Goal: Obtain resource: Download file/media

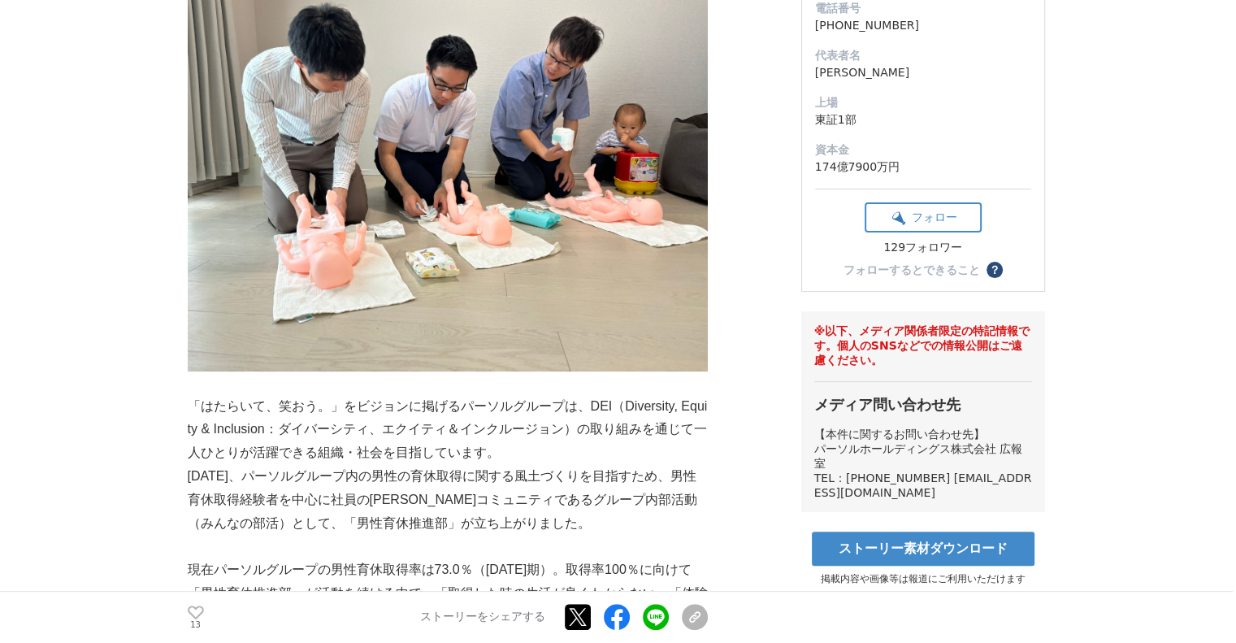
scroll to position [569, 0]
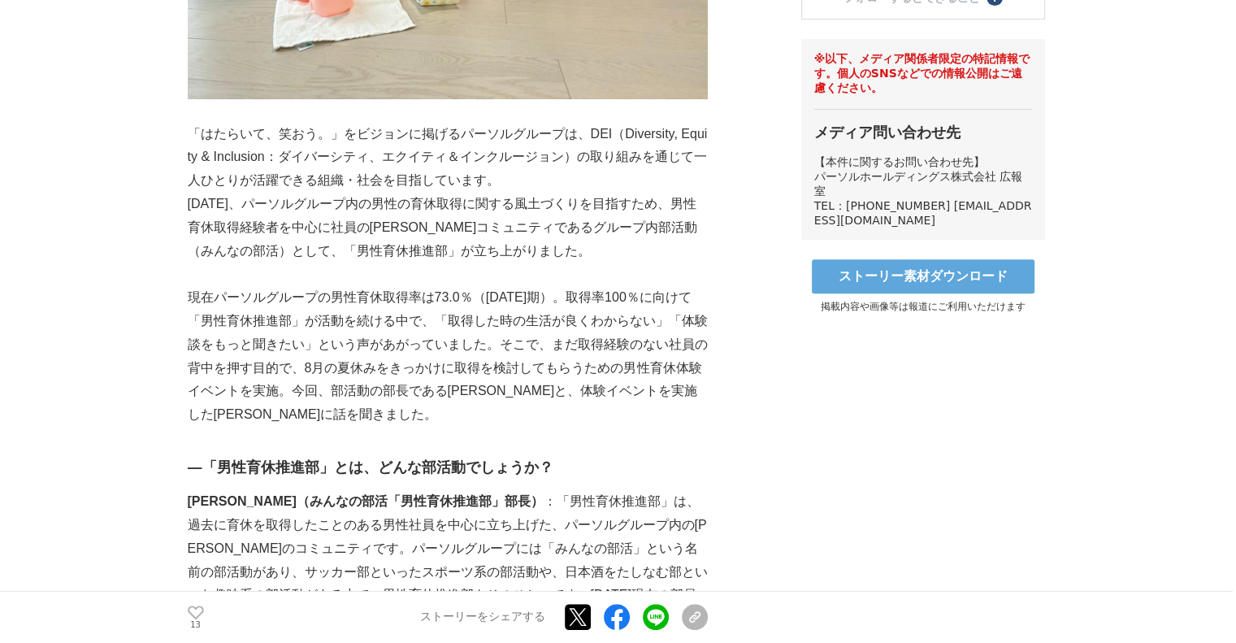
click at [956, 293] on link "ストーリー素材ダウンロード" at bounding box center [923, 276] width 223 height 34
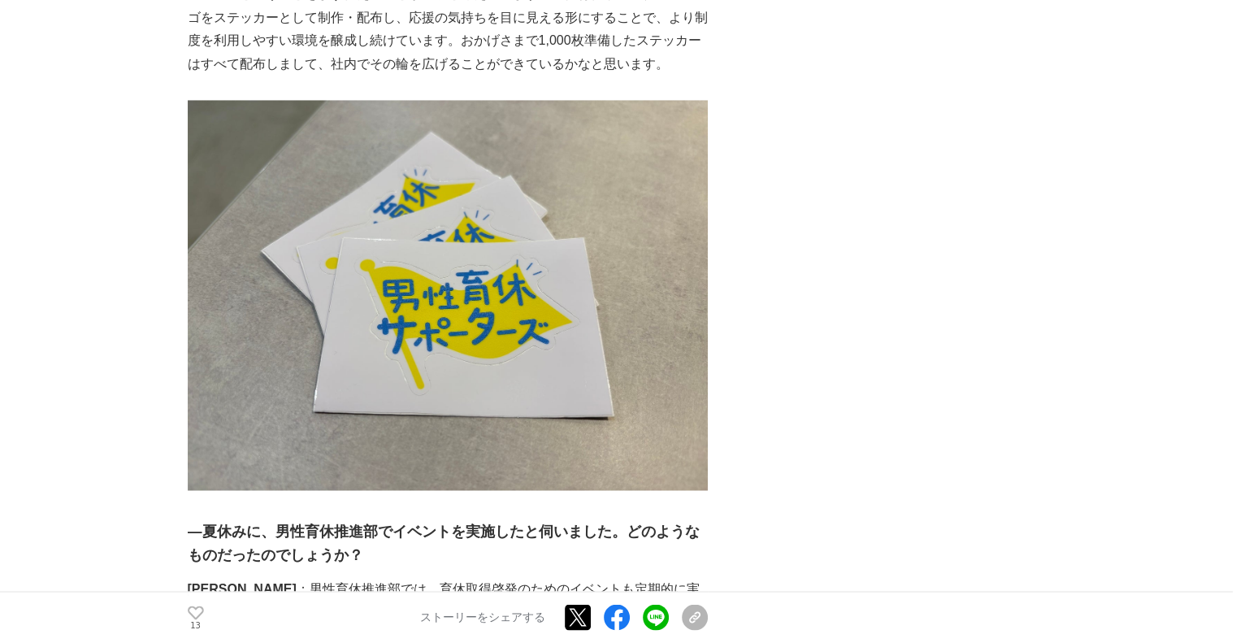
scroll to position [2193, 0]
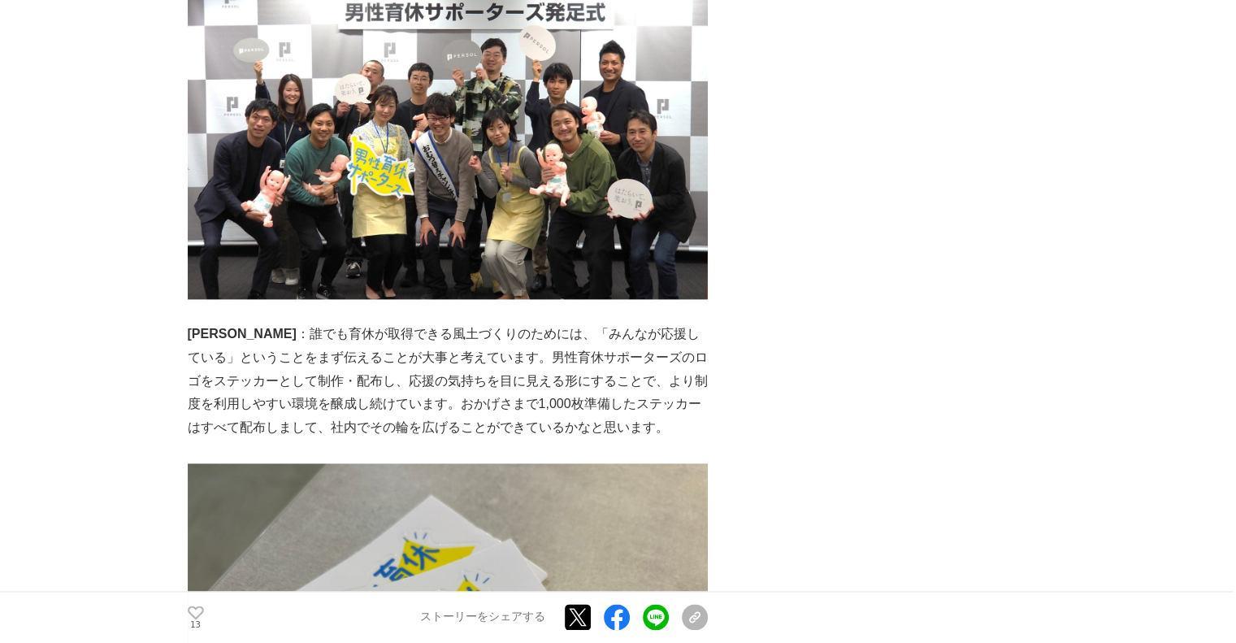
click at [302, 258] on img at bounding box center [448, 132] width 520 height 334
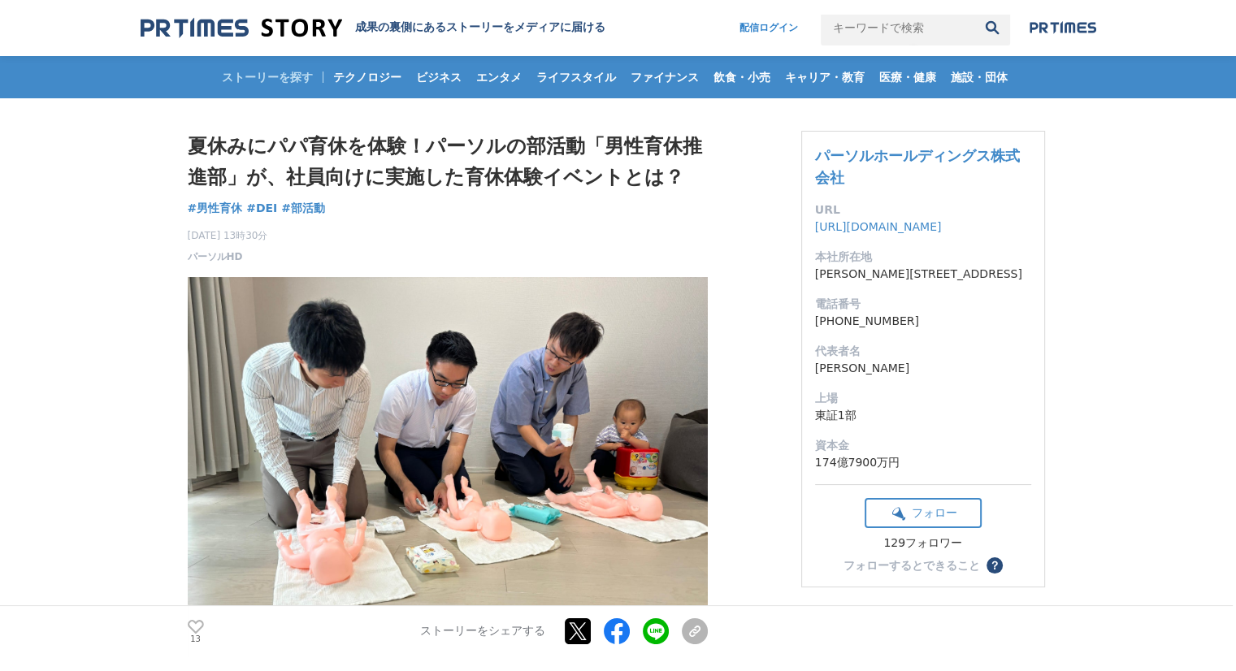
scroll to position [0, 0]
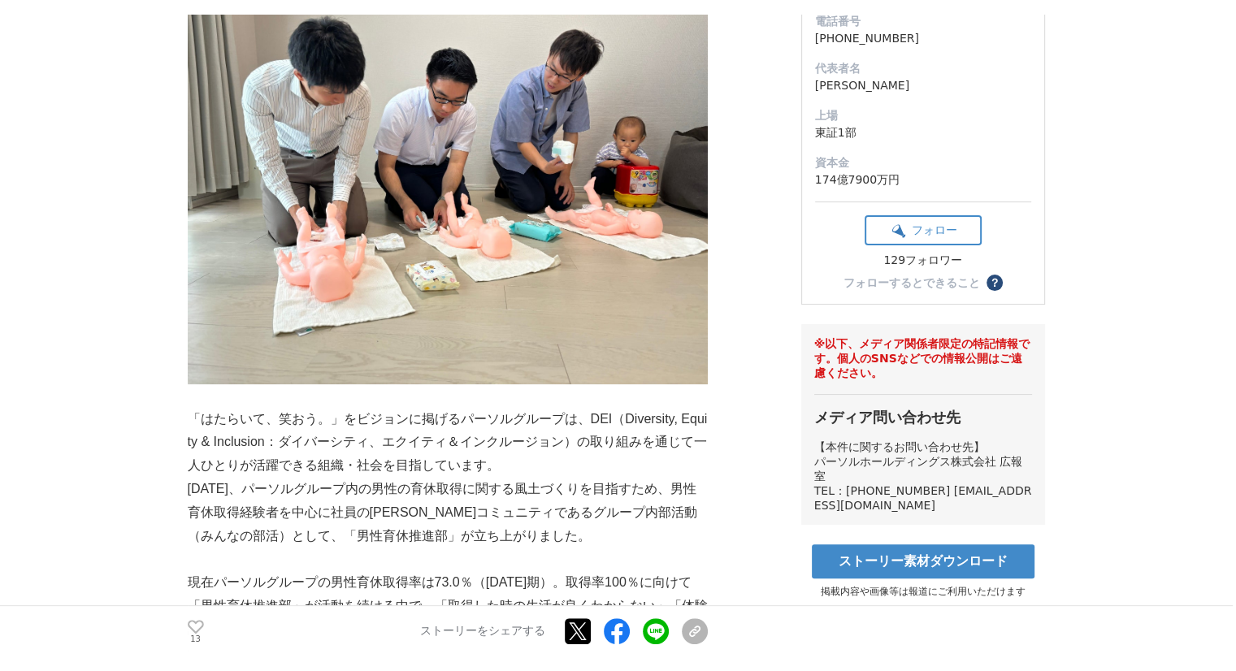
scroll to position [406, 0]
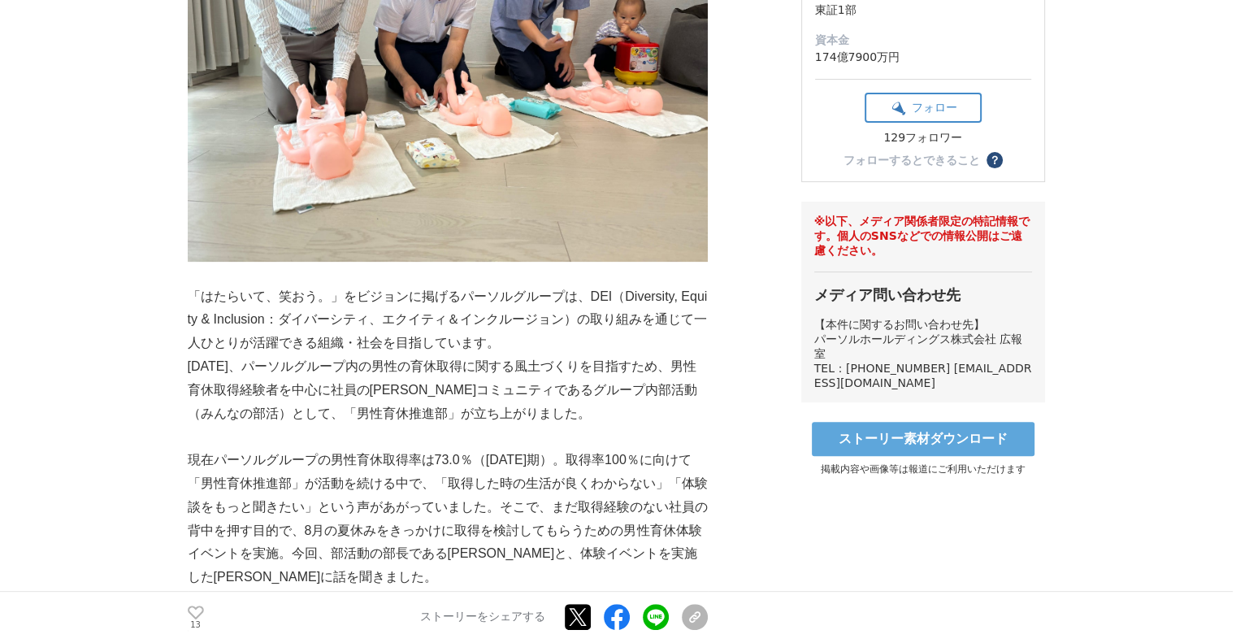
click at [941, 456] on link "ストーリー素材ダウンロード" at bounding box center [923, 439] width 223 height 34
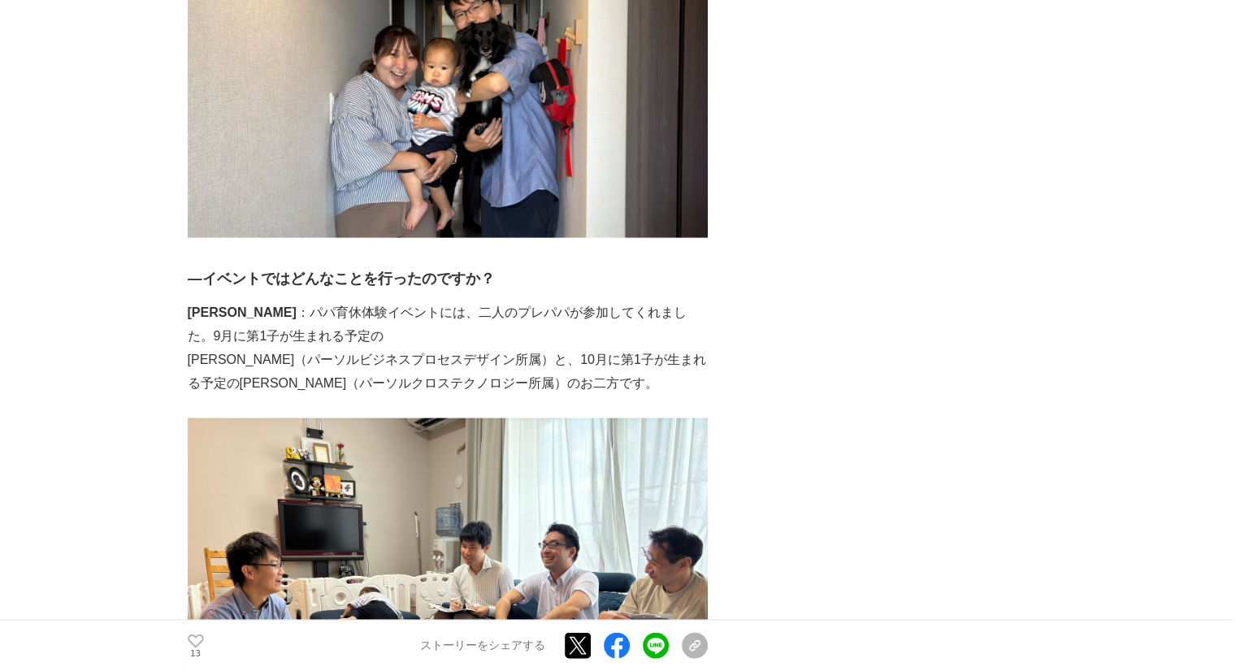
scroll to position [4143, 0]
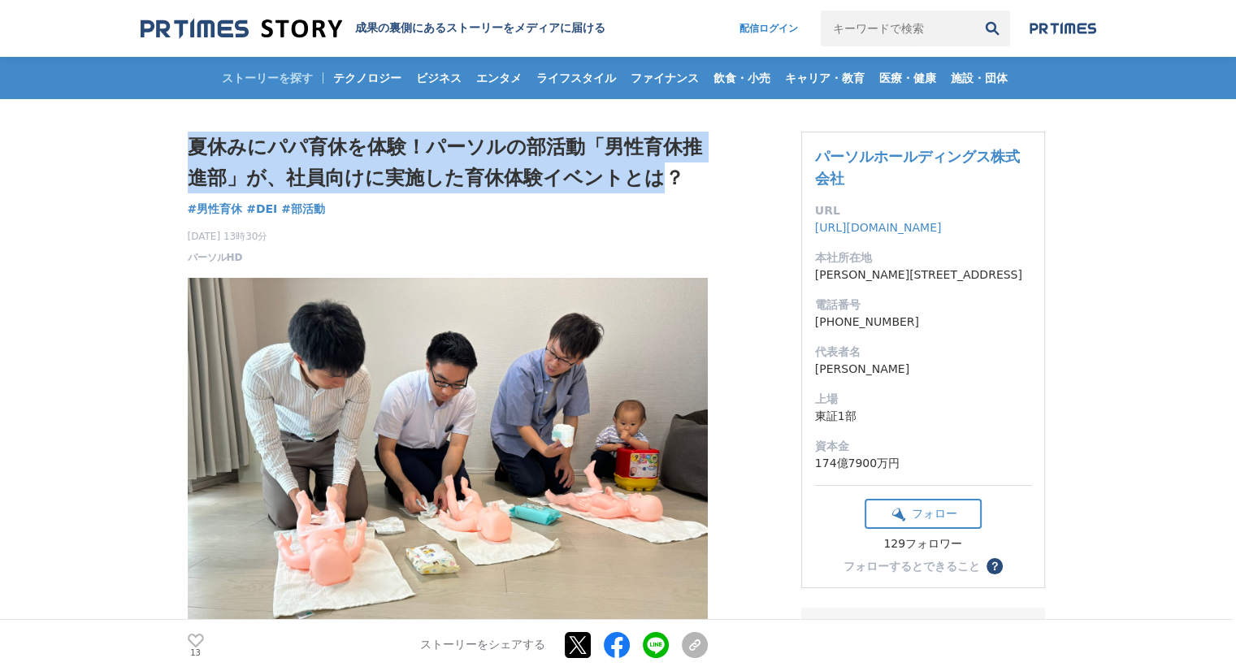
drag, startPoint x: 175, startPoint y: 144, endPoint x: 626, endPoint y: 165, distance: 452.1
copy h1 "夏休みにパパ育休を体験！パーソルの部活動「男性育休推進部」が、社員向けに実施した育休体験イベントとは"
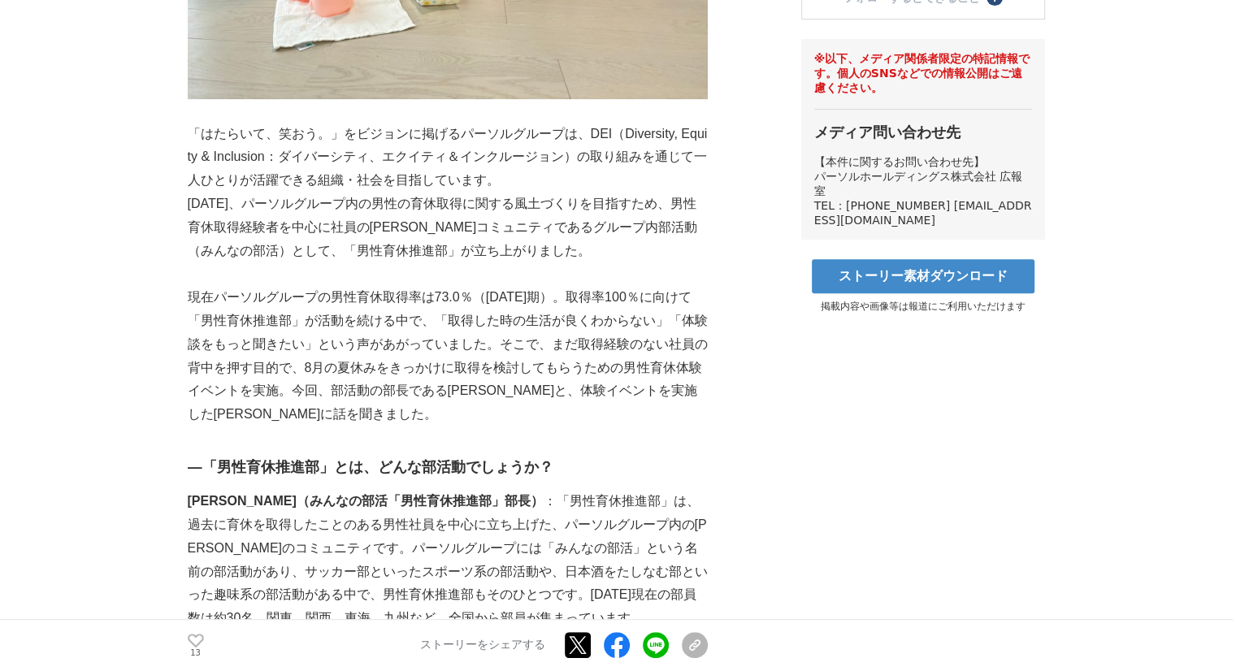
scroll to position [81, 0]
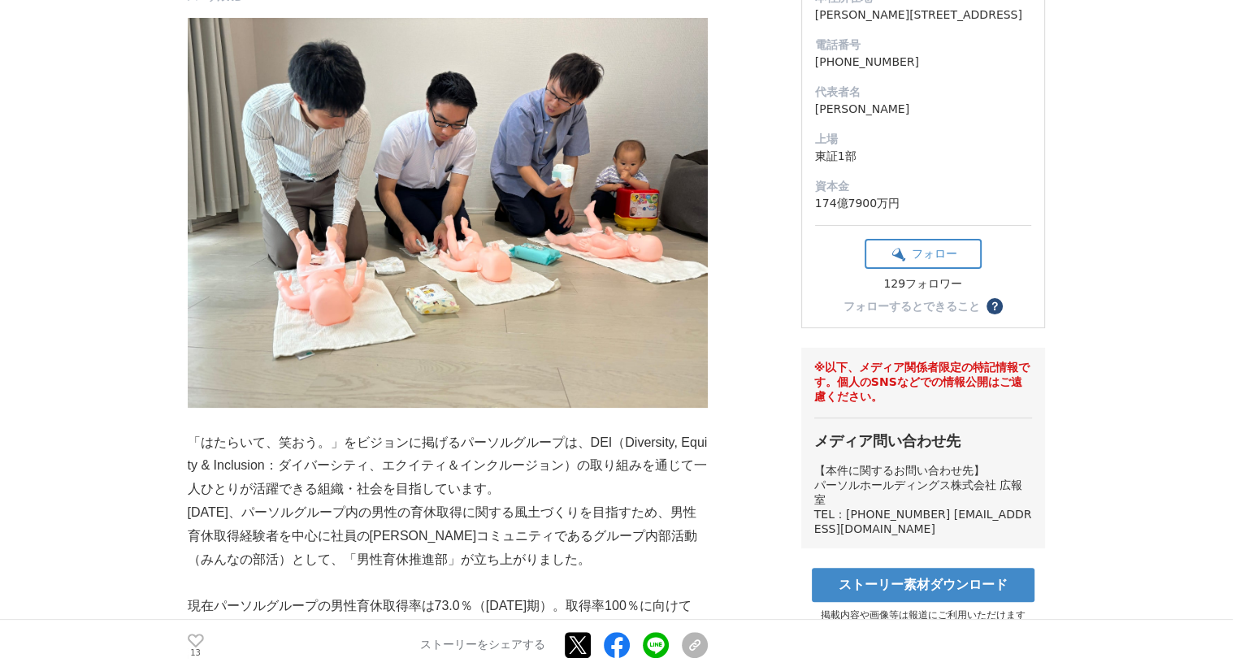
scroll to position [0, 0]
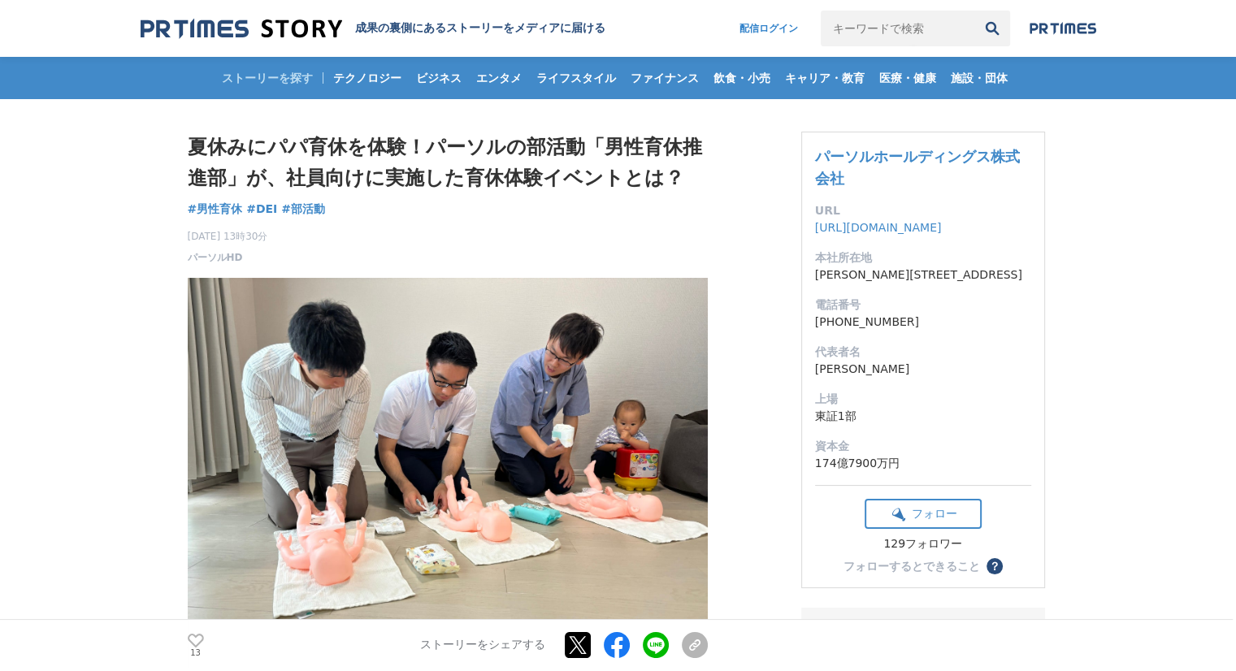
drag, startPoint x: 89, startPoint y: 209, endPoint x: 71, endPoint y: 219, distance: 20.4
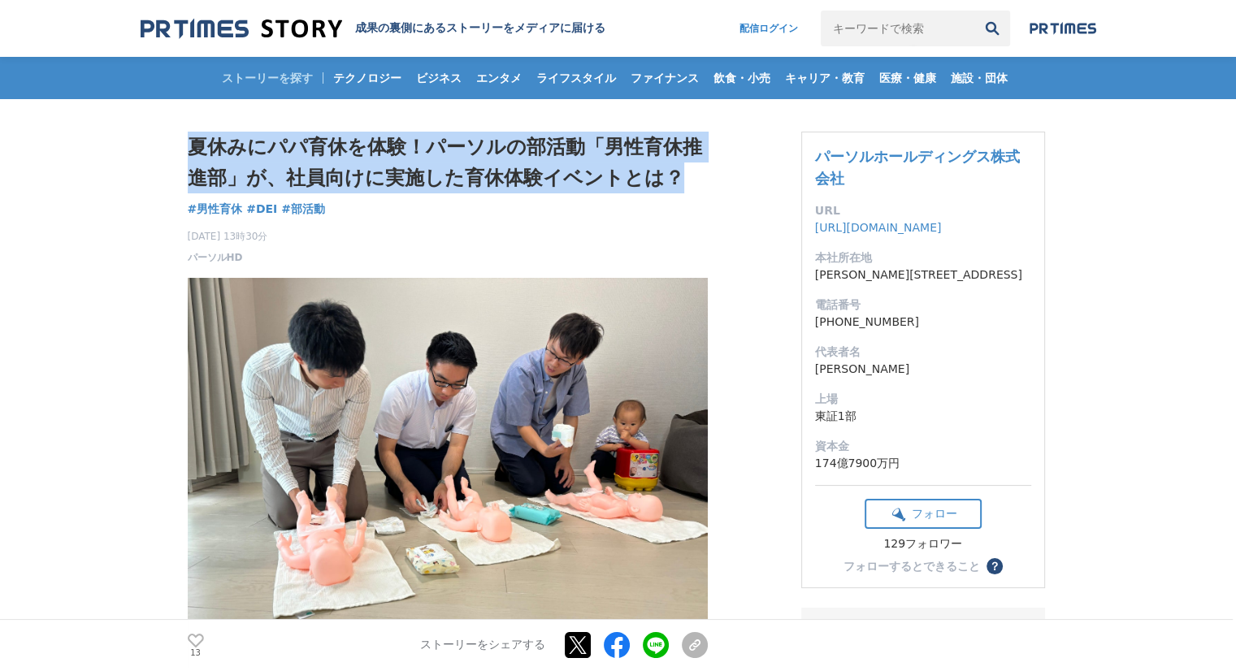
drag, startPoint x: 180, startPoint y: 140, endPoint x: 679, endPoint y: 163, distance: 500.1
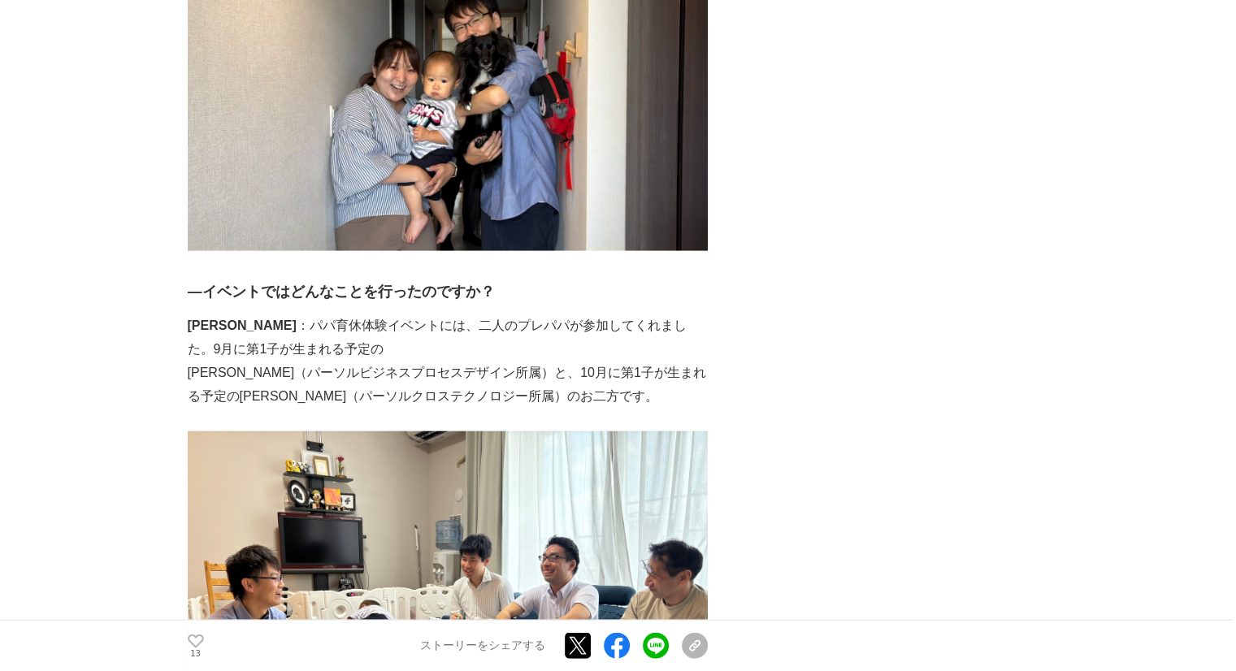
scroll to position [3412, 0]
